Goal: Navigation & Orientation: Understand site structure

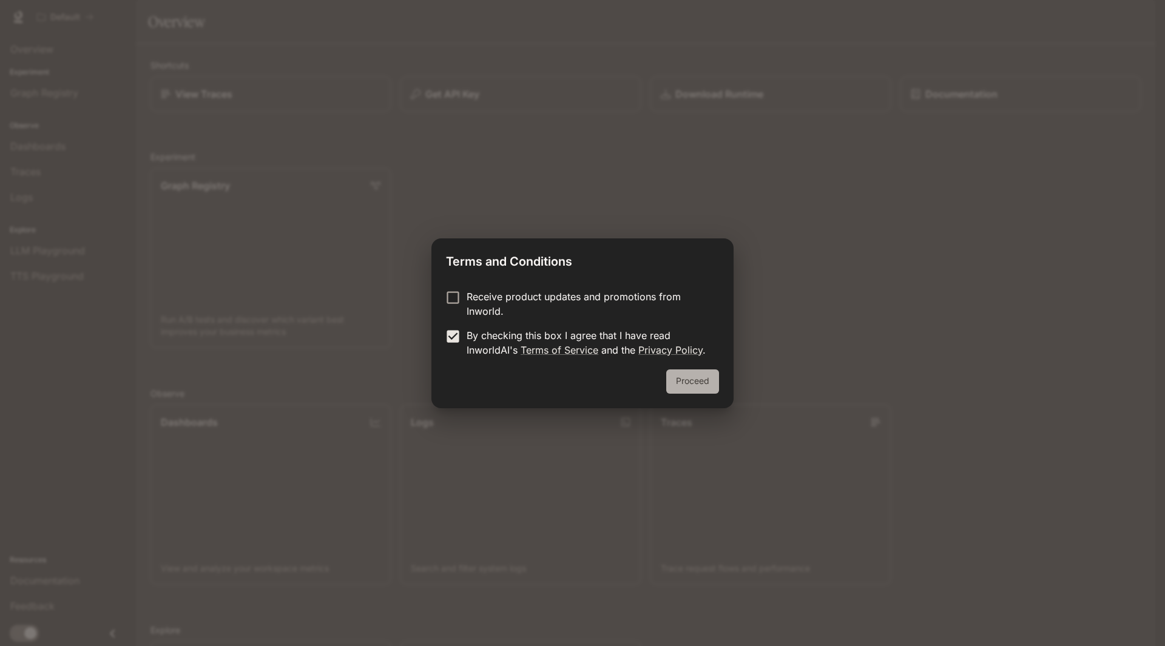
click at [684, 376] on button "Proceed" at bounding box center [692, 382] width 53 height 24
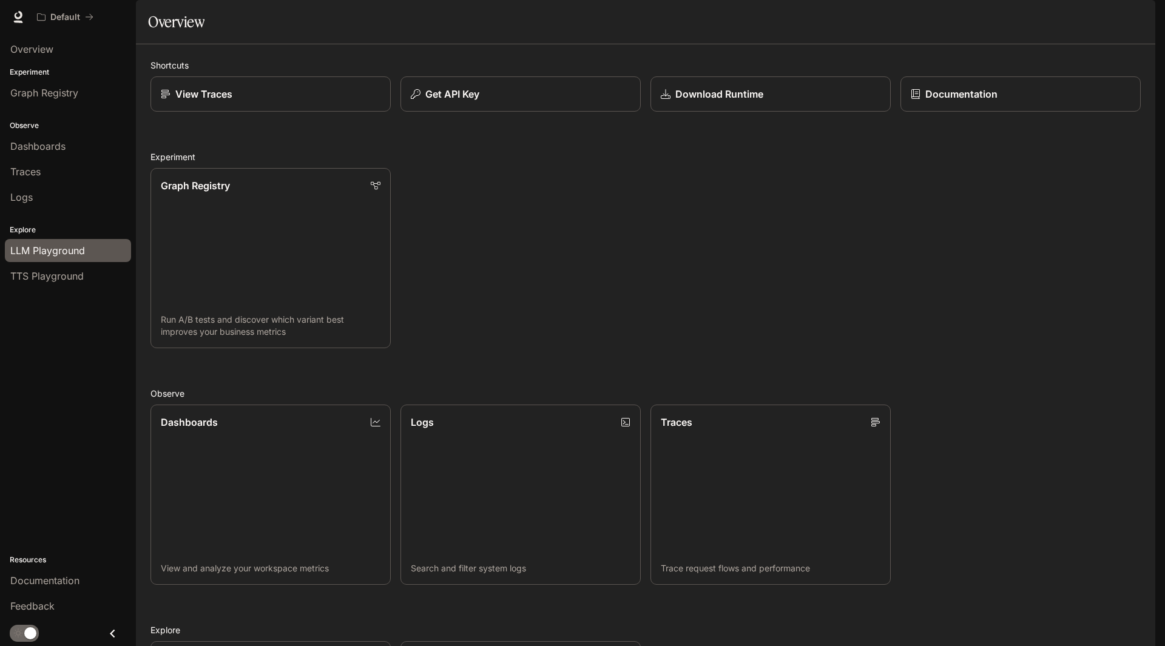
click at [17, 242] on link "LLM Playground" at bounding box center [68, 250] width 126 height 23
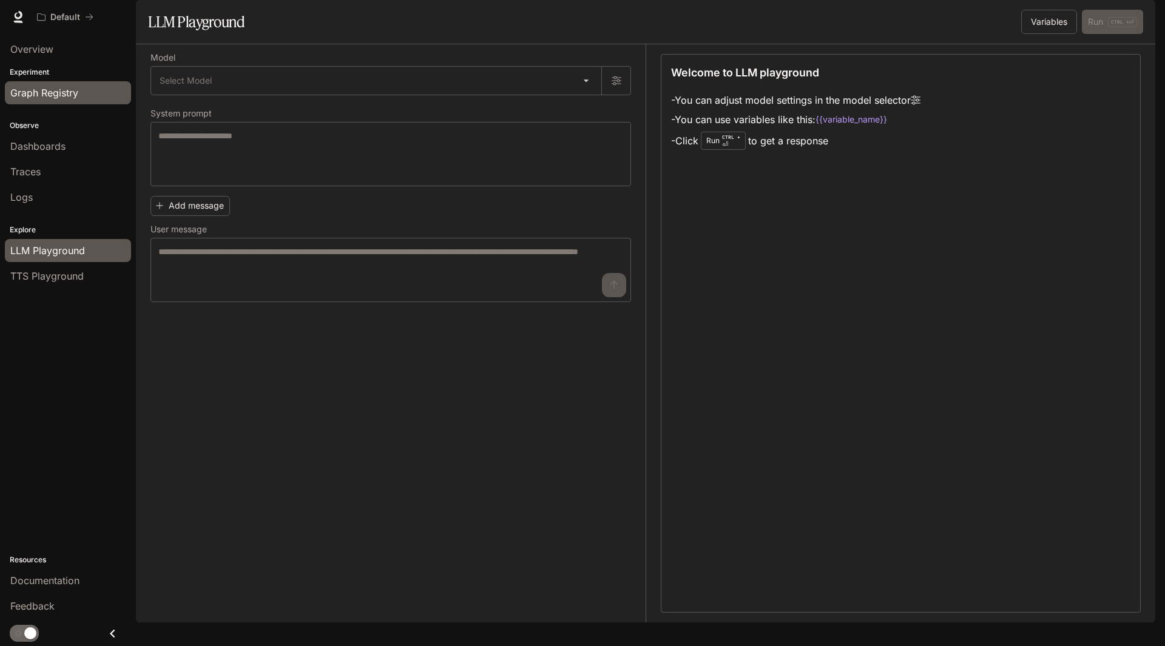
click at [29, 92] on span "Graph Registry" at bounding box center [44, 93] width 68 height 15
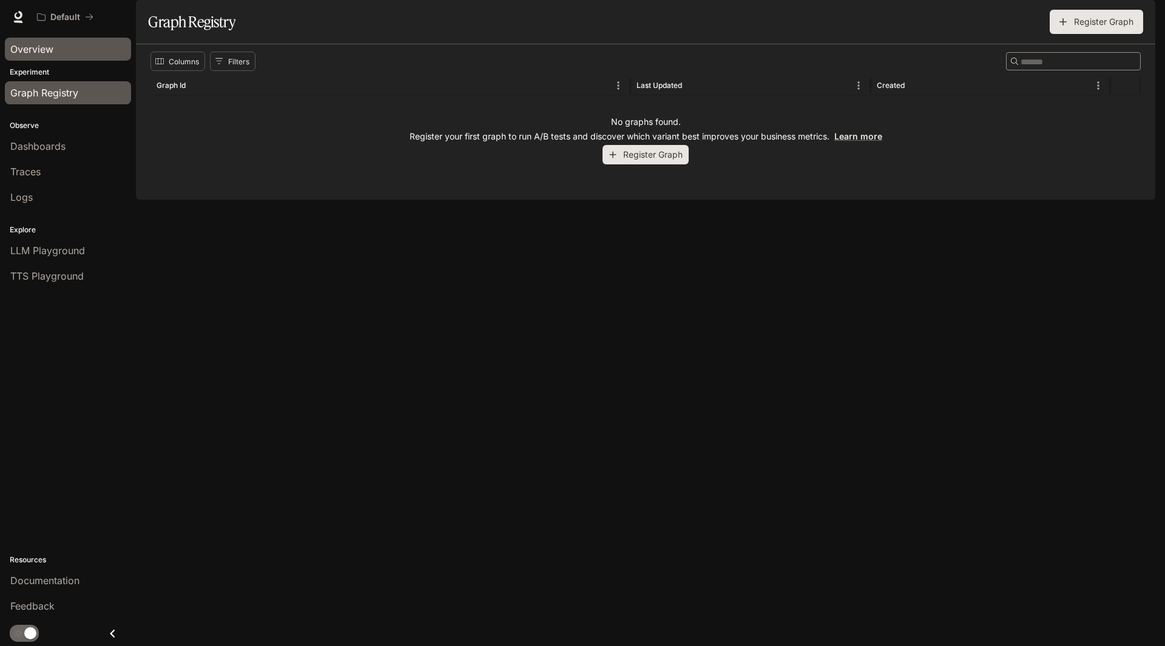
click at [25, 51] on span "Overview" at bounding box center [31, 49] width 43 height 15
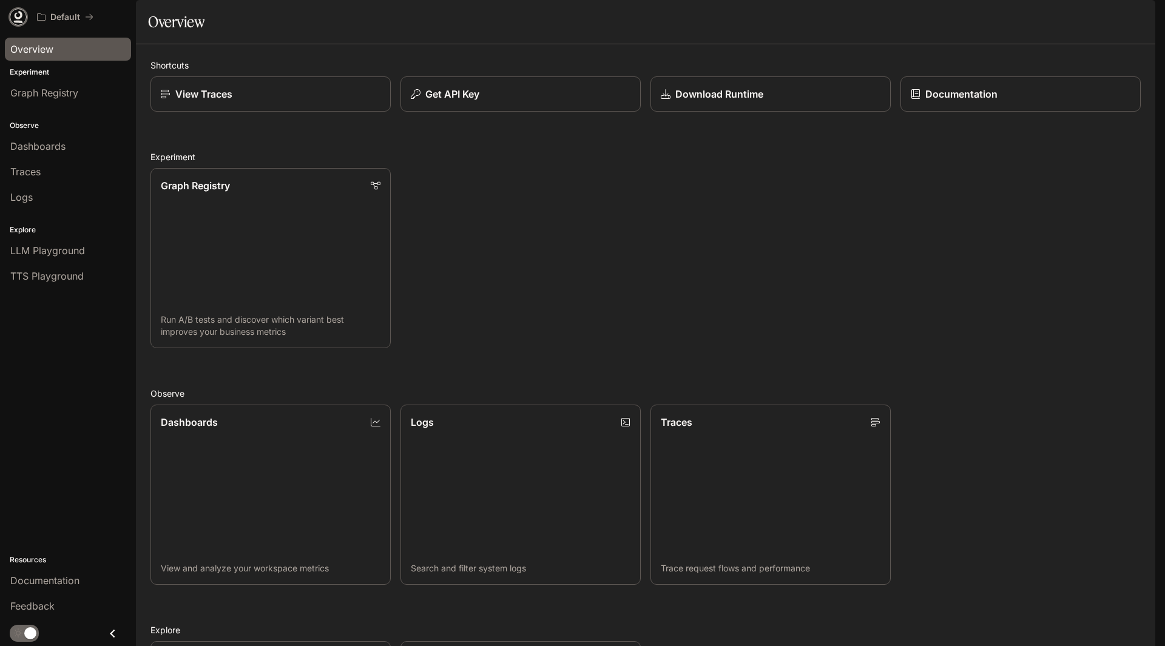
click at [16, 12] on icon at bounding box center [18, 17] width 12 height 12
